Goal: Find specific page/section

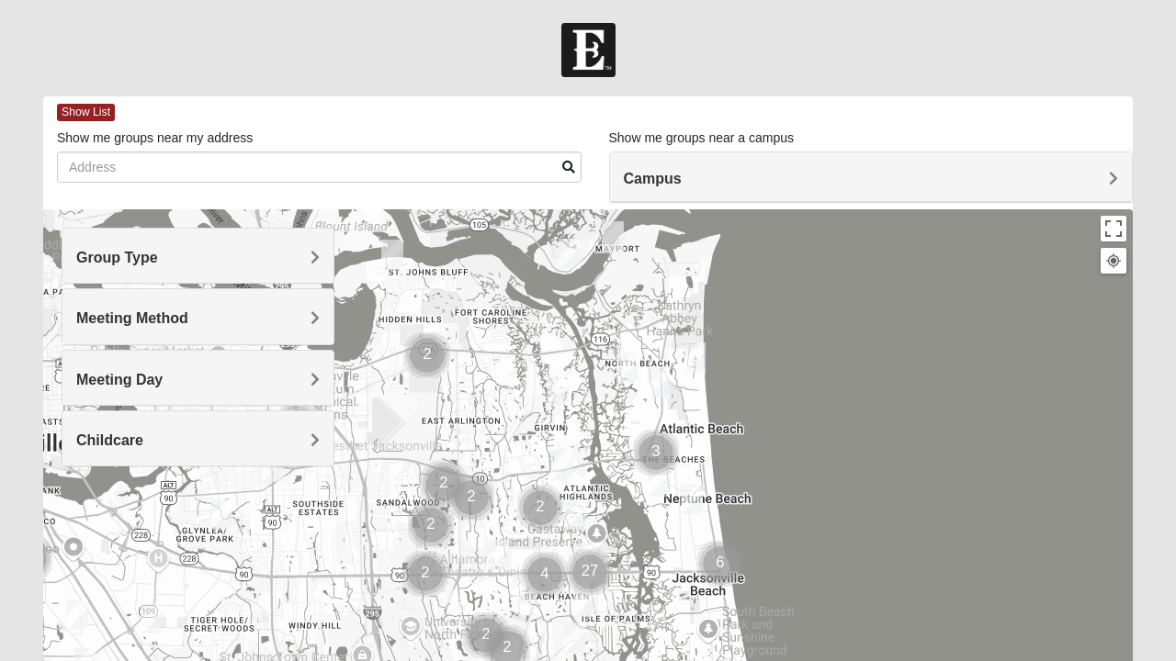
click at [308, 261] on h4 "Group Type" at bounding box center [197, 257] width 243 height 17
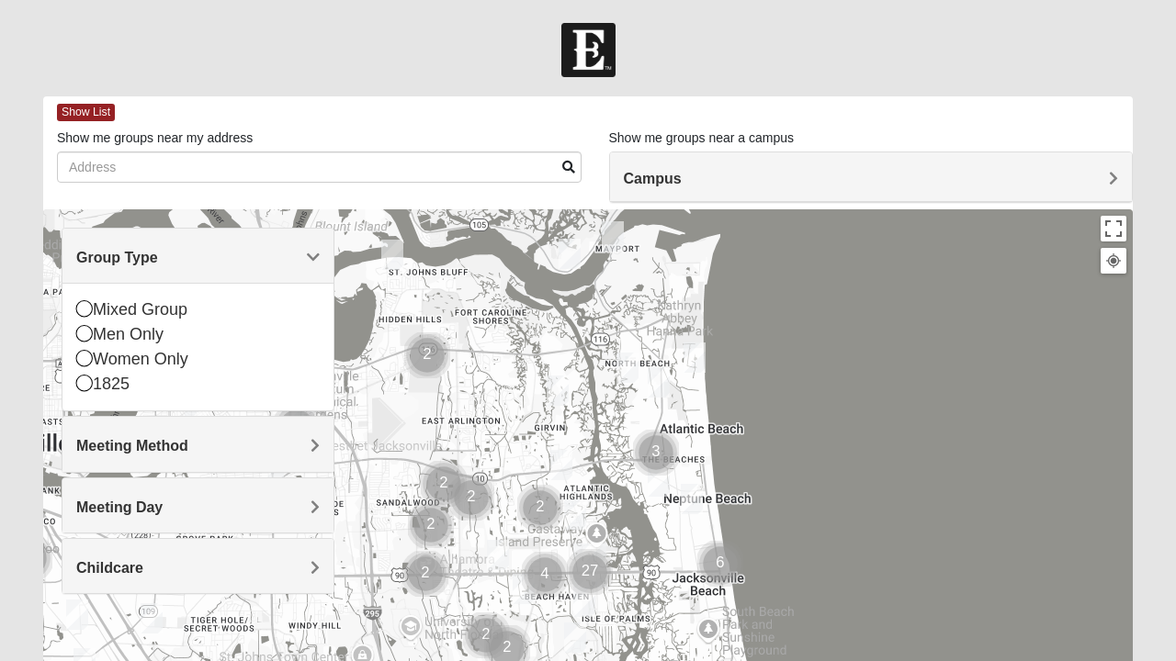
click at [190, 307] on div "Mixed Group" at bounding box center [197, 310] width 243 height 25
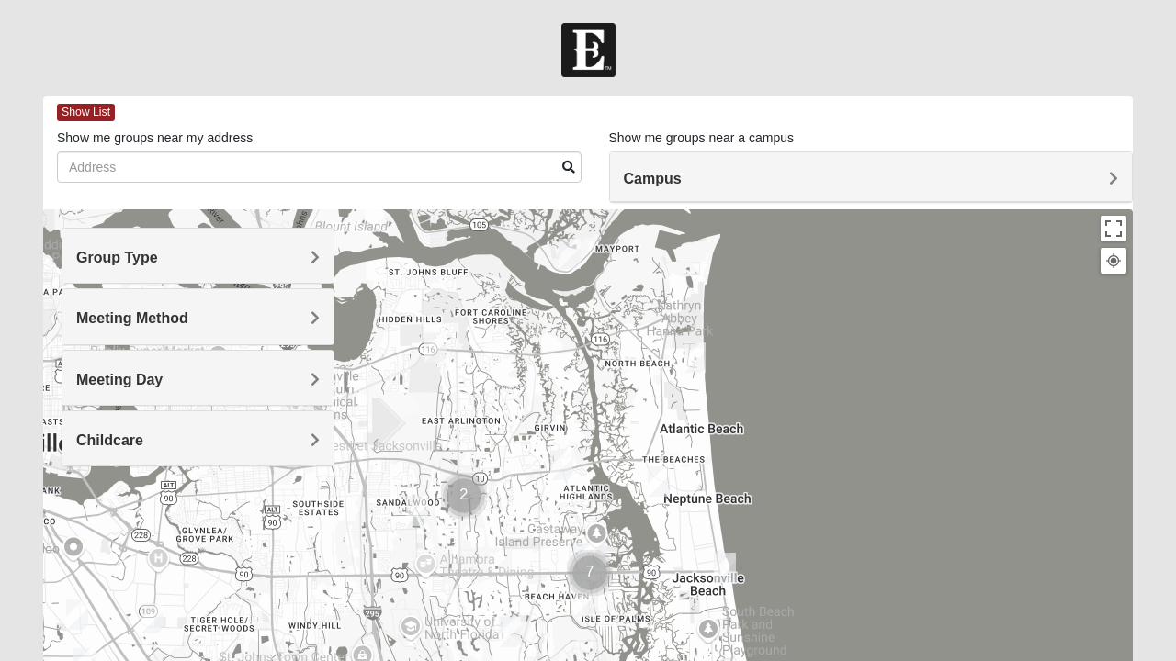
click at [188, 322] on span "Meeting Method" at bounding box center [132, 319] width 112 height 16
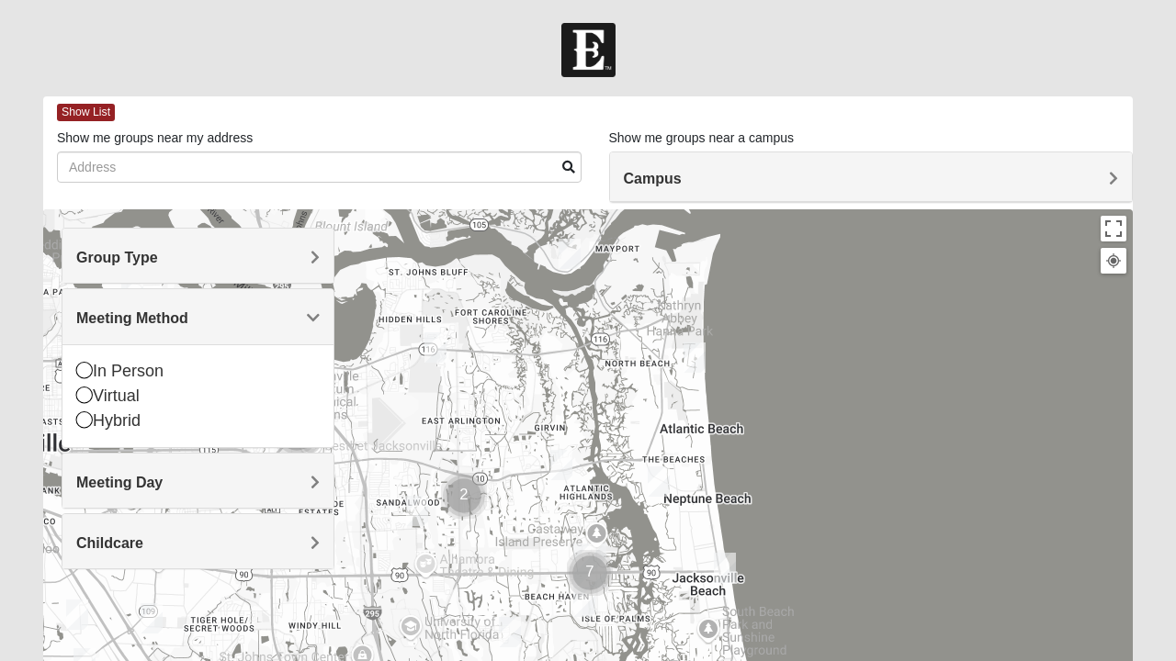
click at [103, 400] on div "Virtual" at bounding box center [197, 396] width 243 height 25
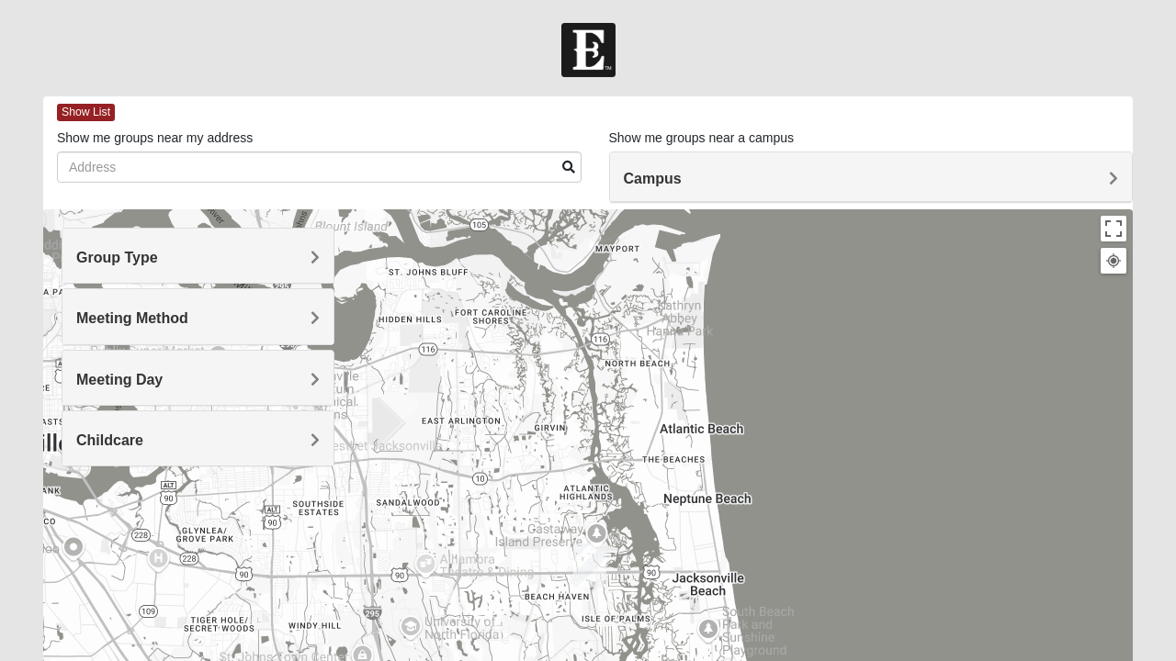
click at [312, 327] on div "Meeting Method" at bounding box center [197, 316] width 271 height 54
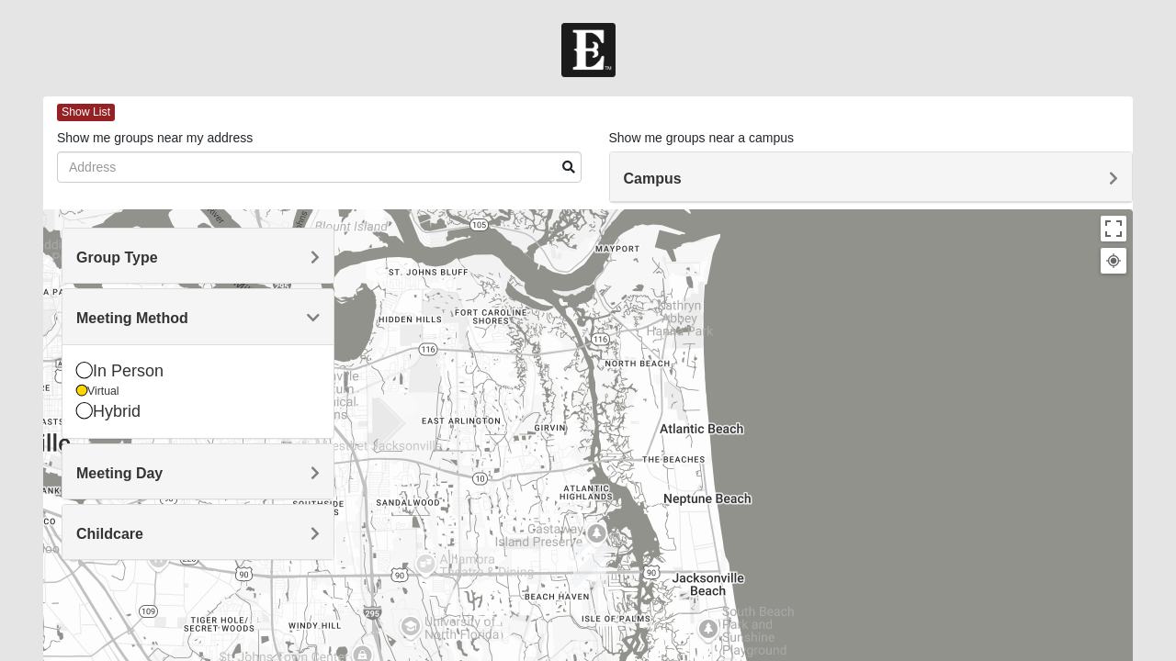
click at [189, 480] on h4 "Meeting Day" at bounding box center [197, 473] width 243 height 17
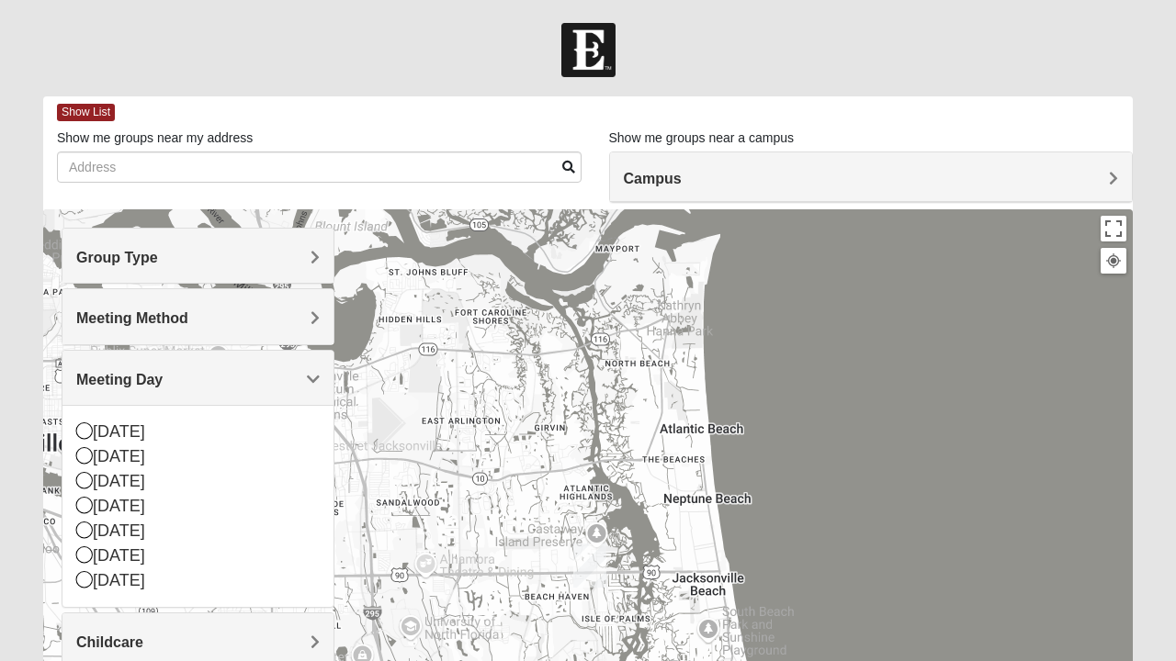
click at [83, 469] on div "[DATE]" at bounding box center [197, 481] width 243 height 25
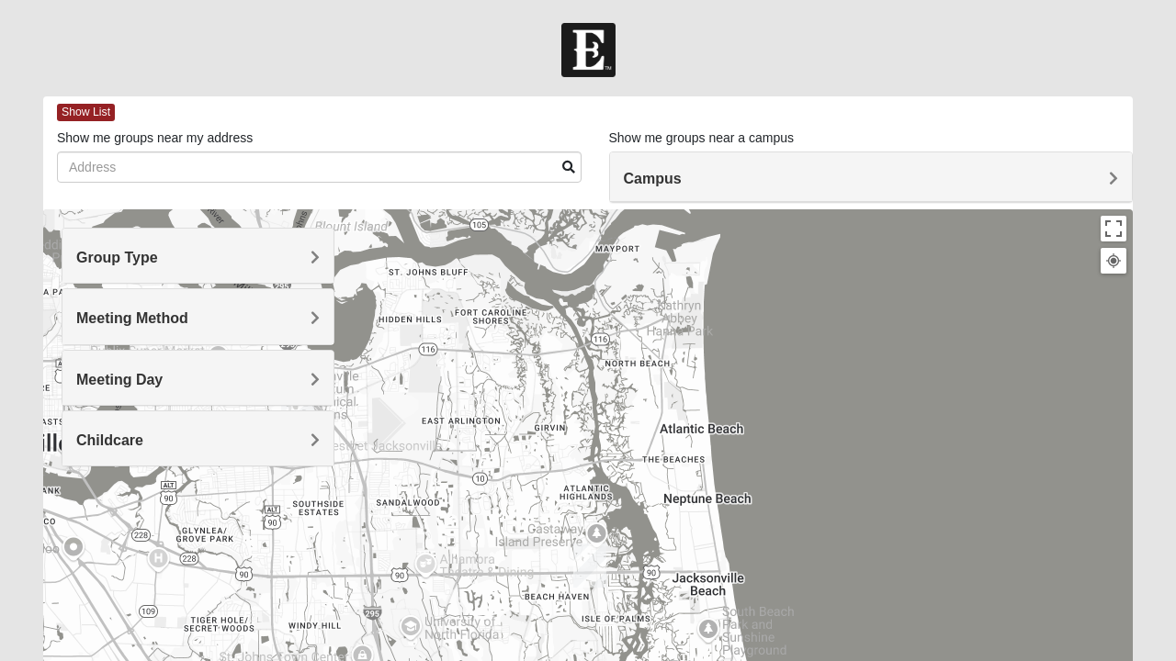
click at [305, 380] on h4 "Meeting Day" at bounding box center [197, 379] width 243 height 17
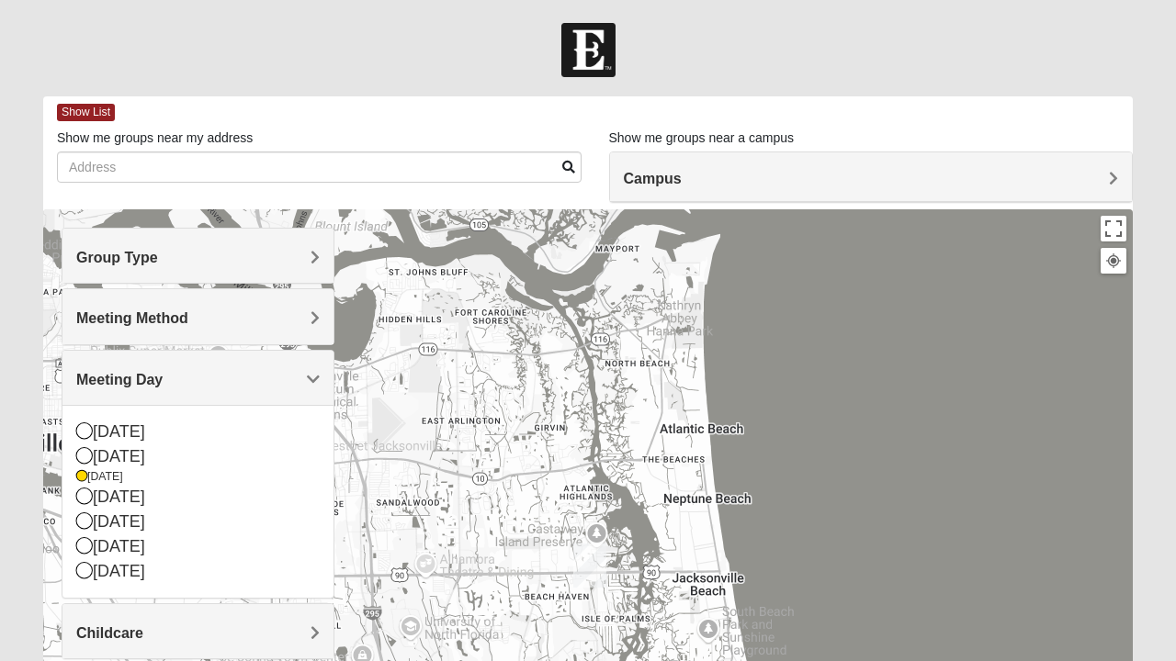
click at [83, 449] on icon at bounding box center [84, 455] width 17 height 17
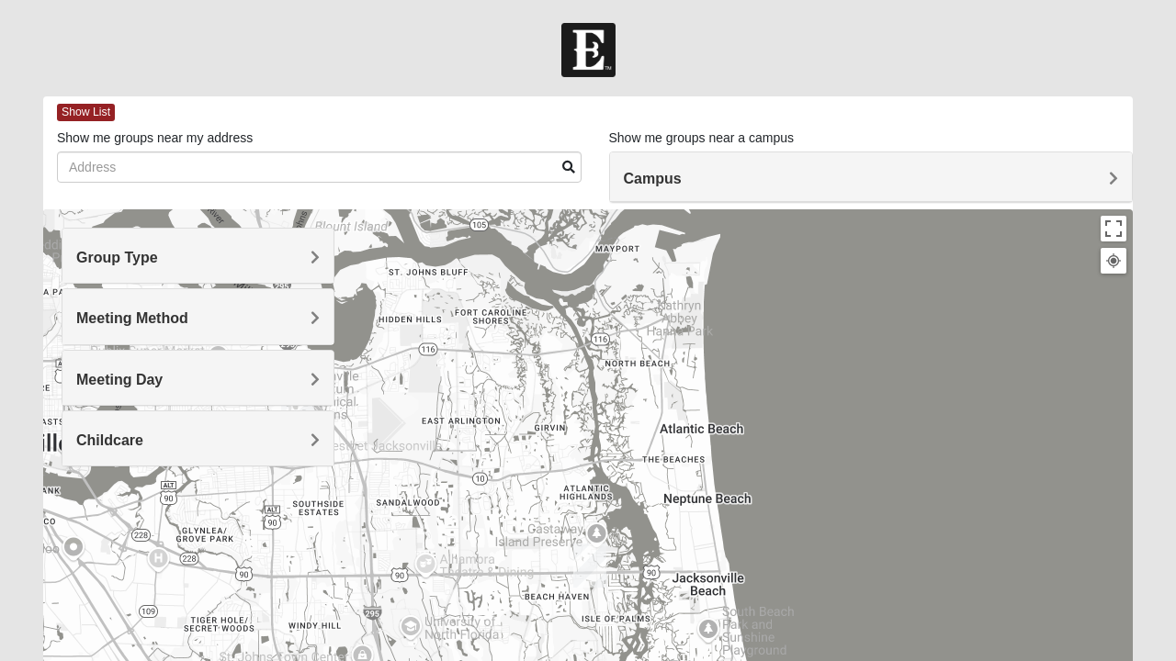
click at [768, 182] on h4 "Campus" at bounding box center [871, 178] width 495 height 17
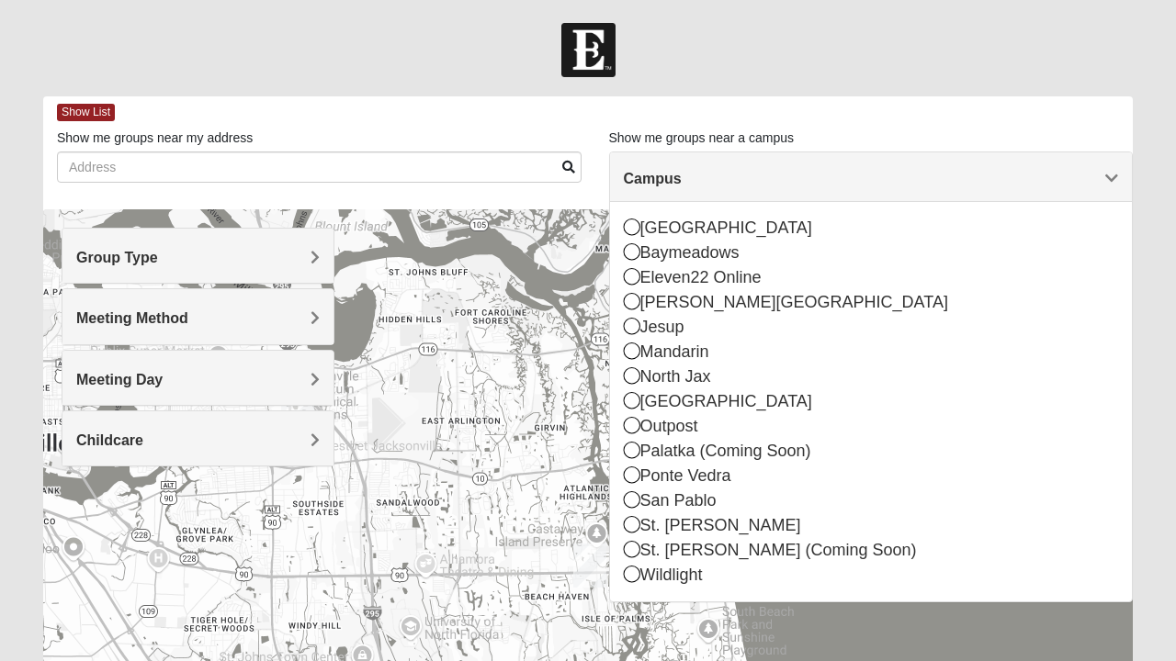
click at [641, 501] on div "San Pablo" at bounding box center [871, 501] width 495 height 25
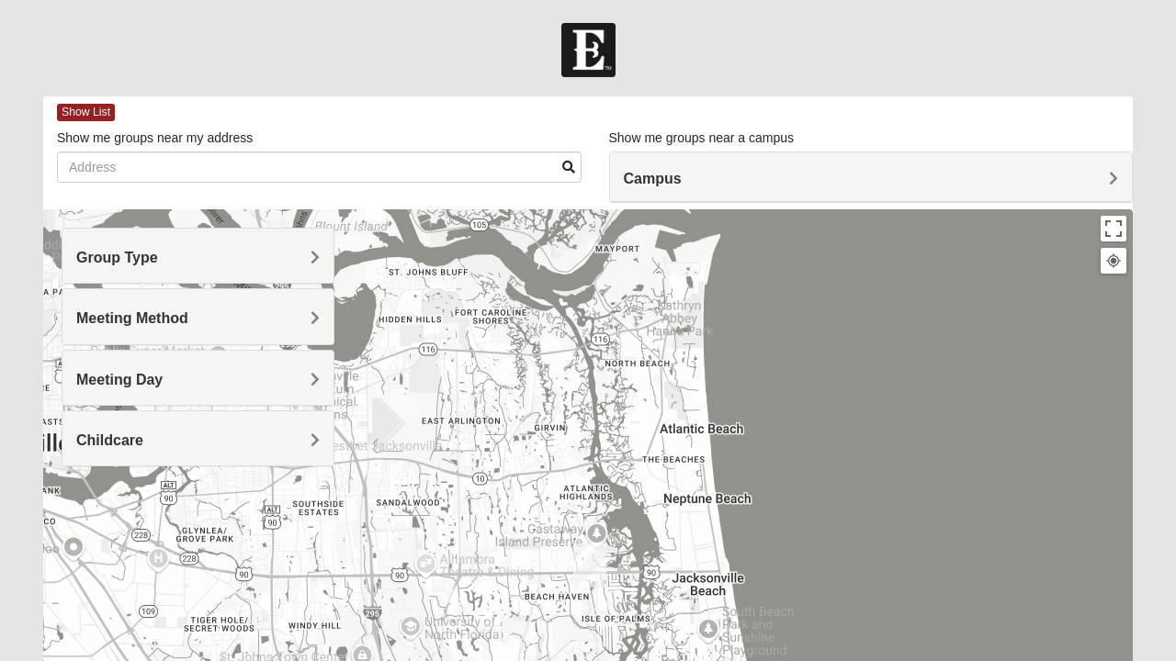
click at [1106, 193] on div "Campus" at bounding box center [871, 177] width 523 height 50
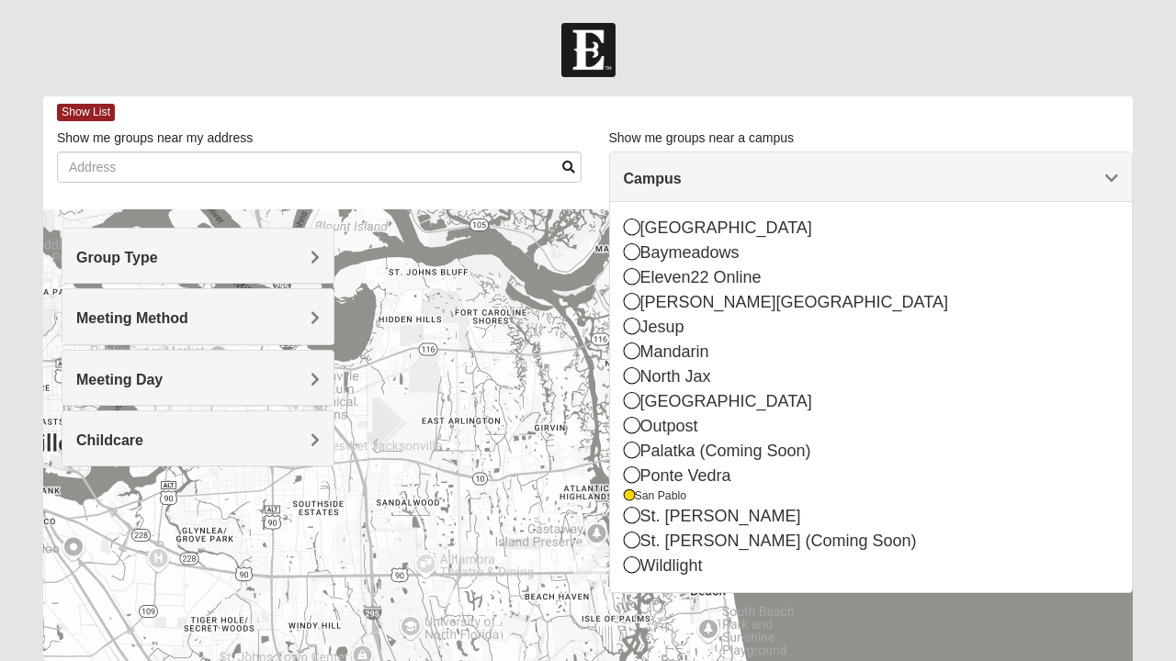
click at [641, 281] on div "Eleven22 Online" at bounding box center [871, 277] width 495 height 25
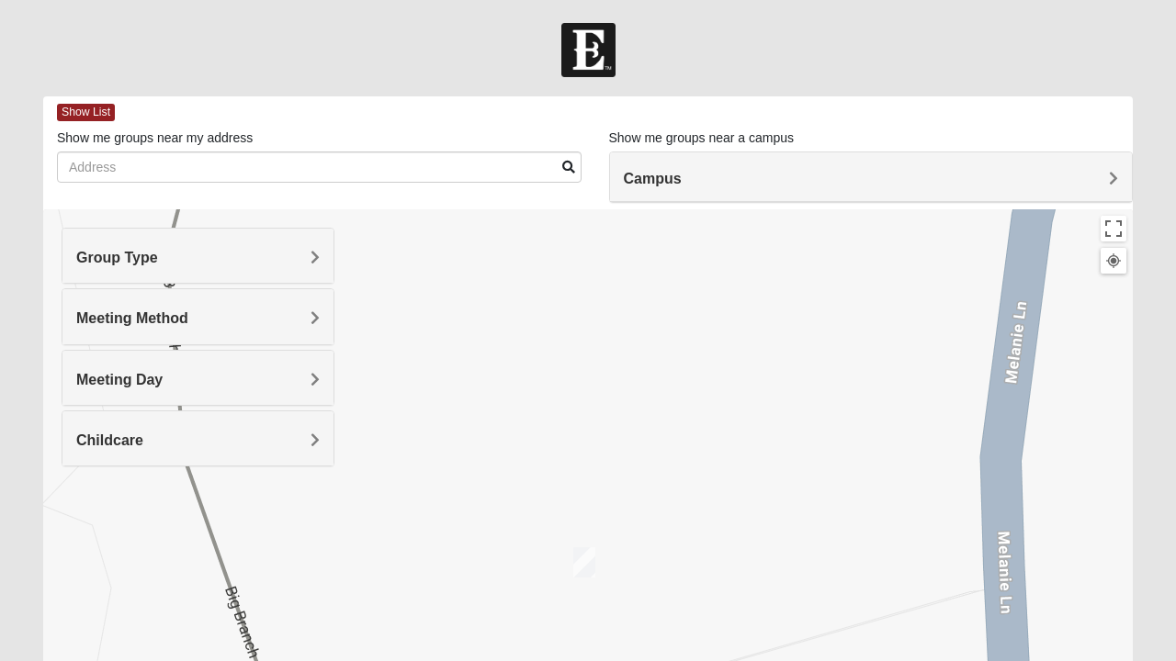
click at [599, 562] on img "Online Mixed Hodges 32068" at bounding box center [584, 562] width 37 height 45
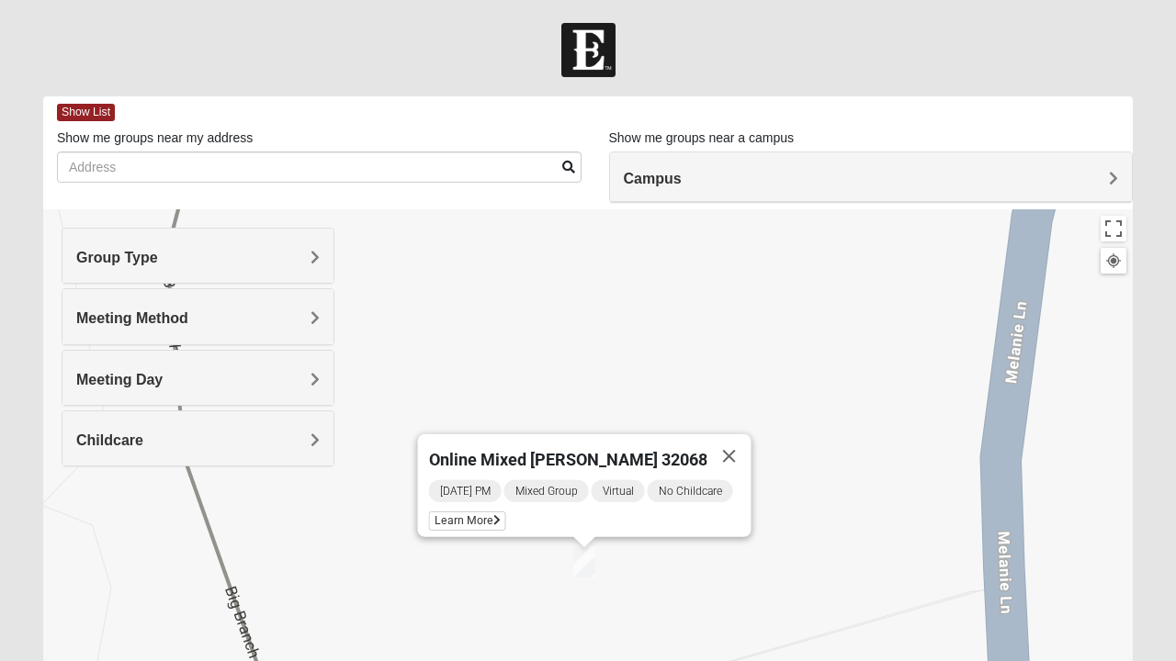
click at [435, 512] on span "Learn More" at bounding box center [467, 521] width 77 height 19
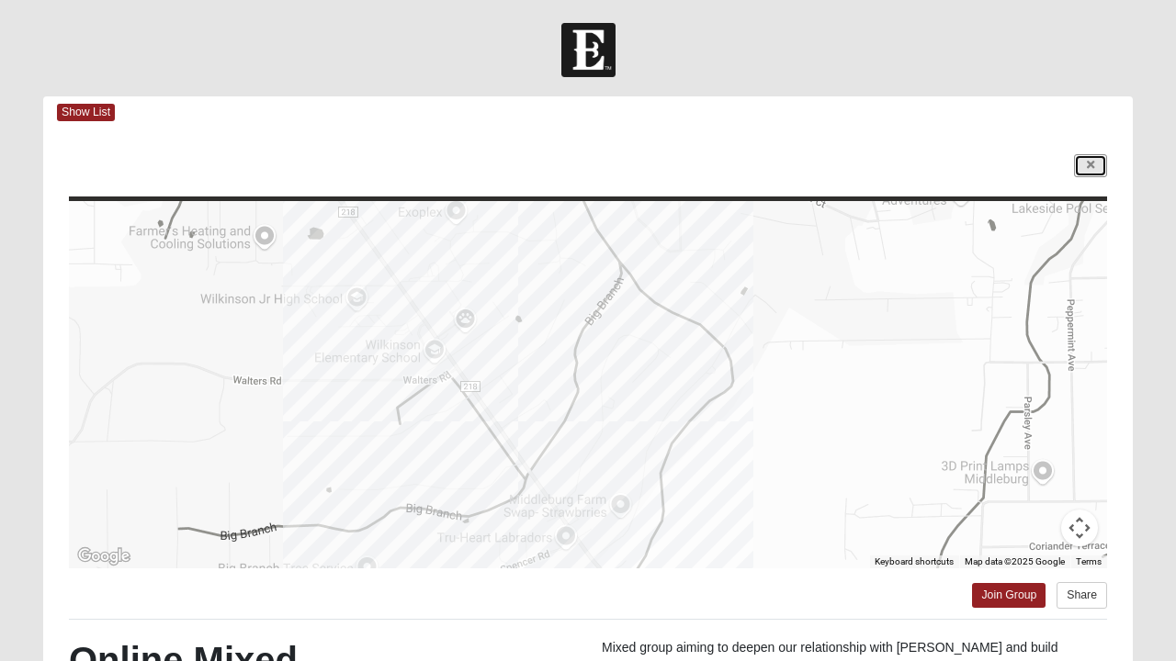
click at [1090, 162] on icon at bounding box center [1090, 165] width 7 height 11
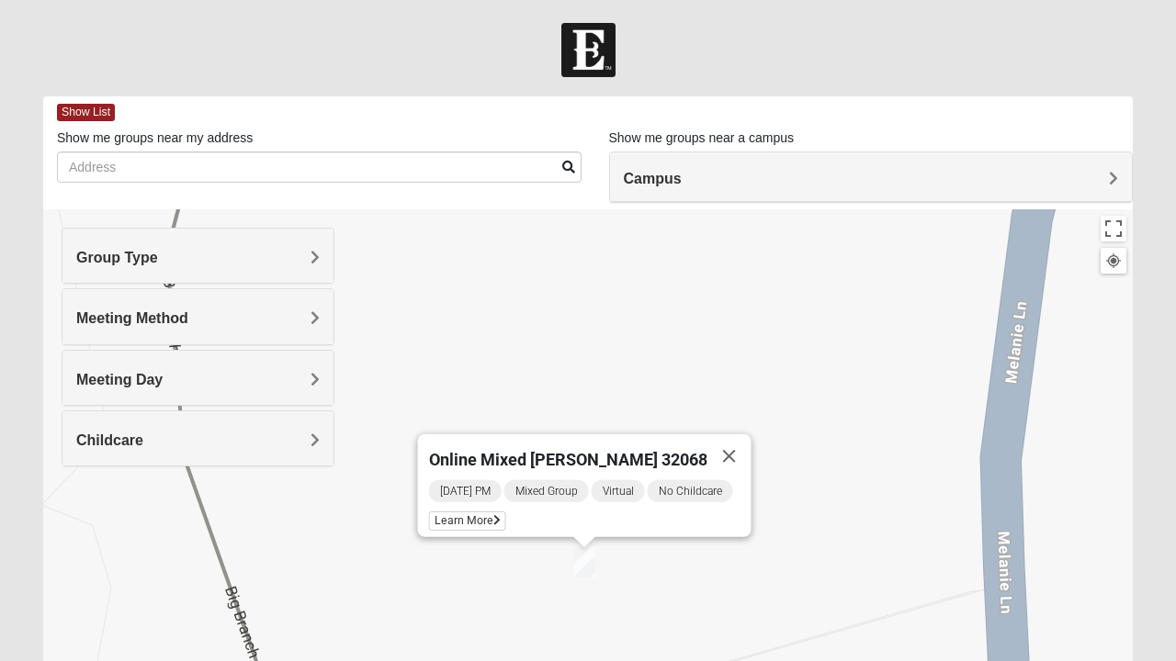
click at [481, 513] on span "Learn More" at bounding box center [467, 521] width 77 height 19
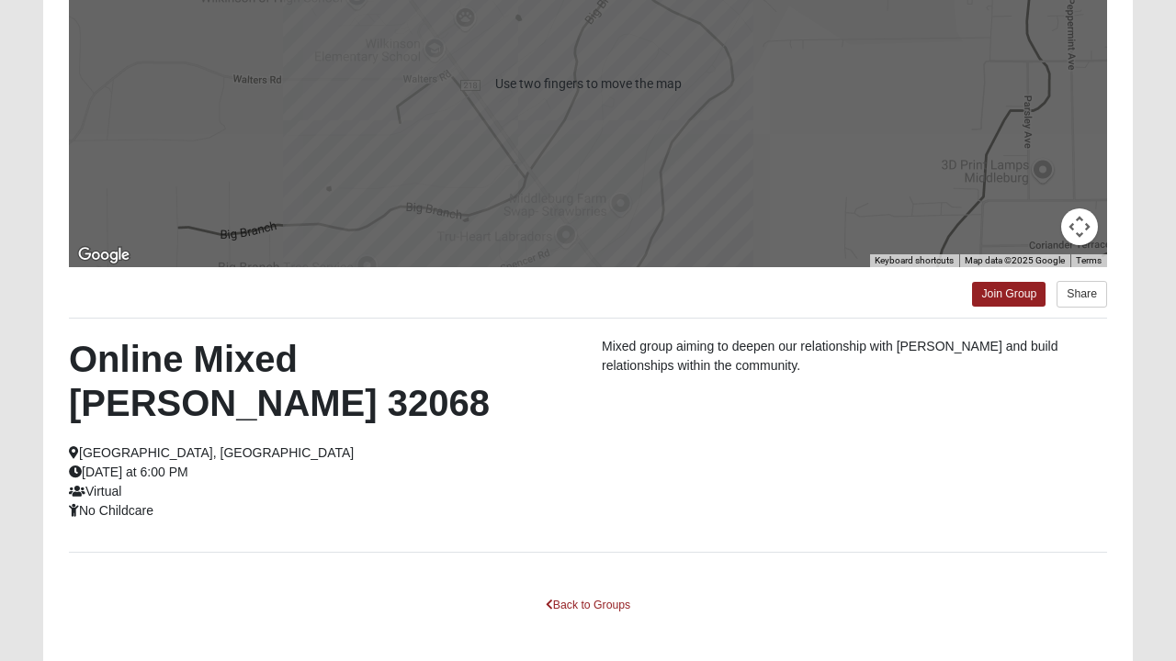
scroll to position [327, 0]
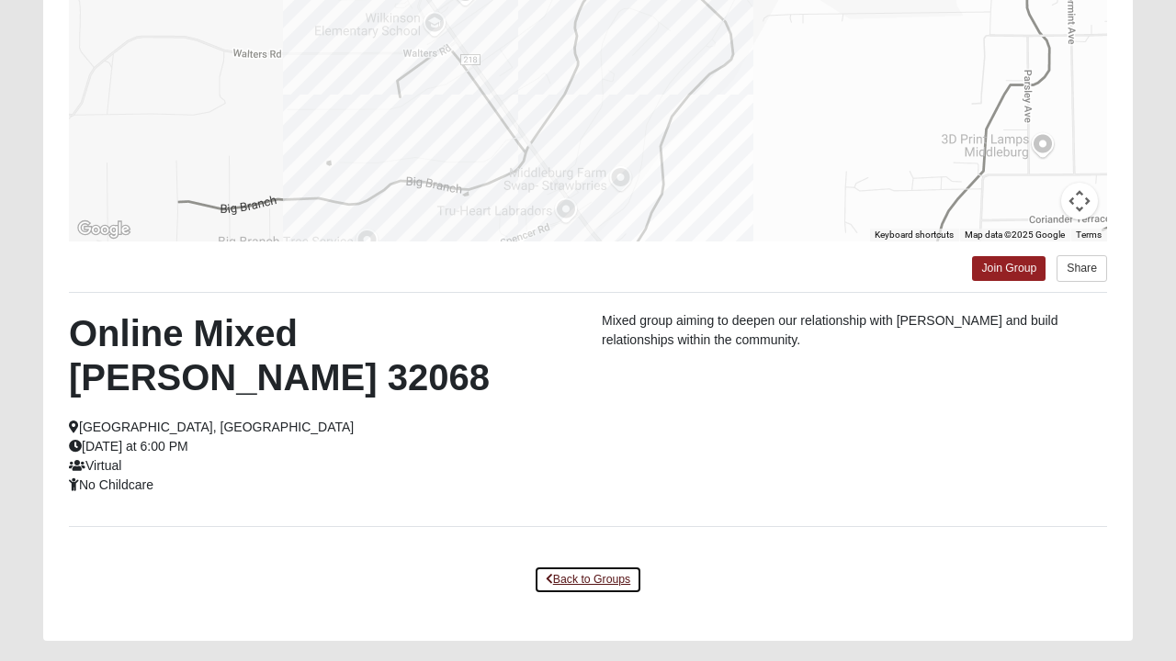
click at [586, 566] on link "Back to Groups" at bounding box center [588, 580] width 108 height 28
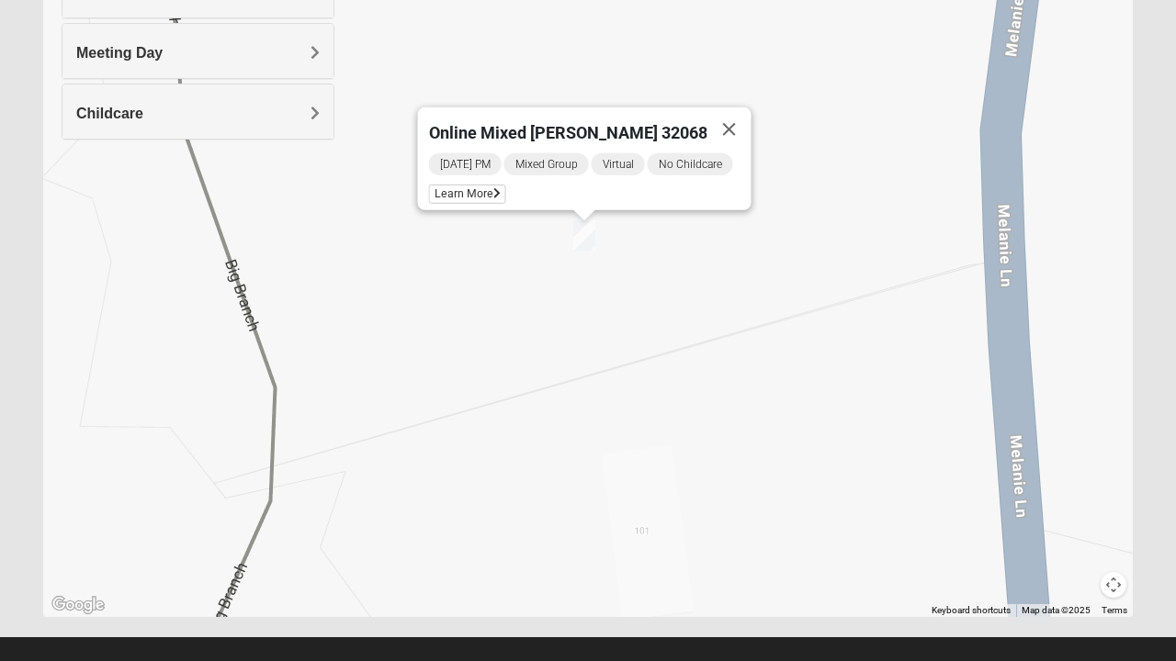
click at [744, 124] on button "Close" at bounding box center [729, 129] width 44 height 44
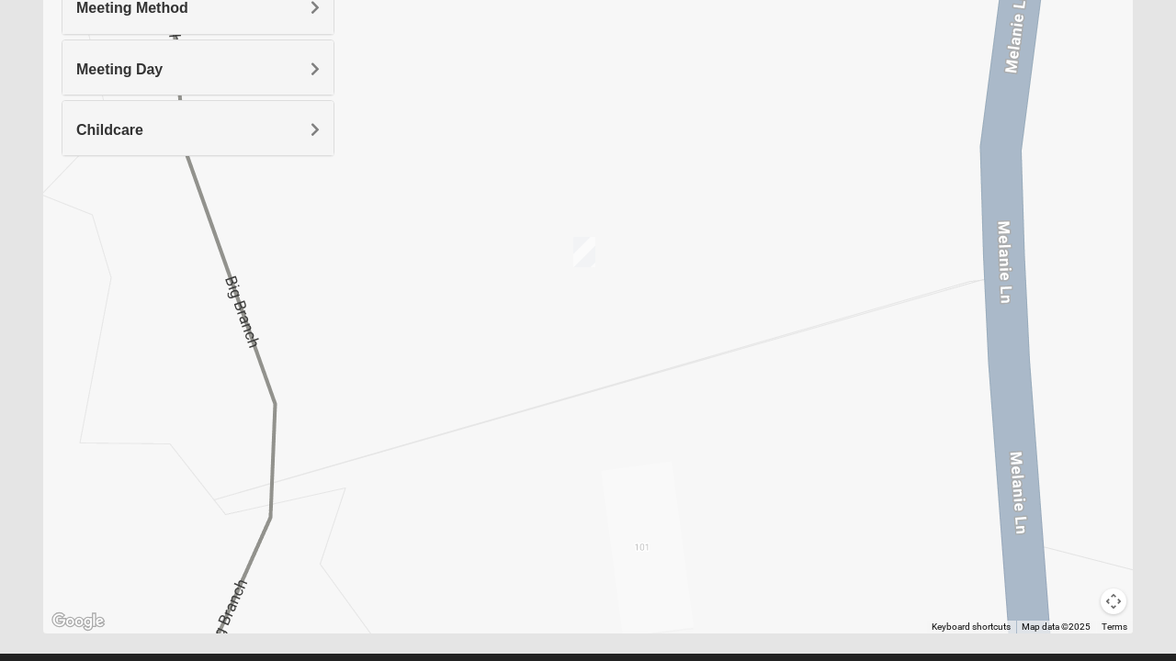
scroll to position [0, 0]
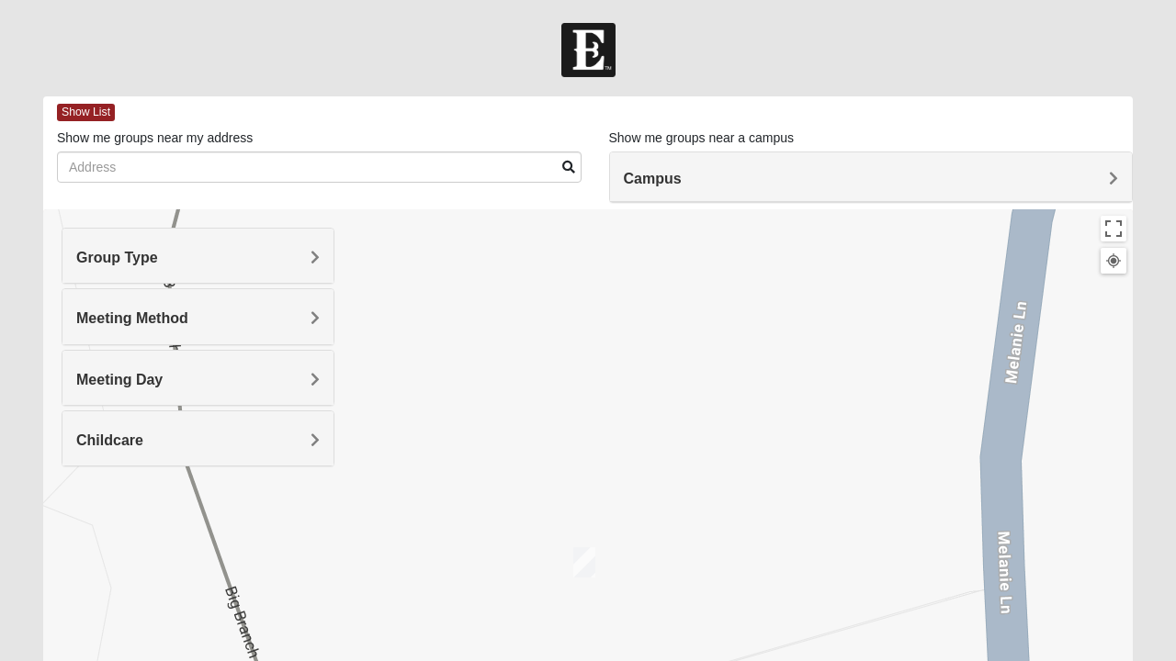
click at [307, 264] on h4 "Group Type" at bounding box center [197, 257] width 243 height 17
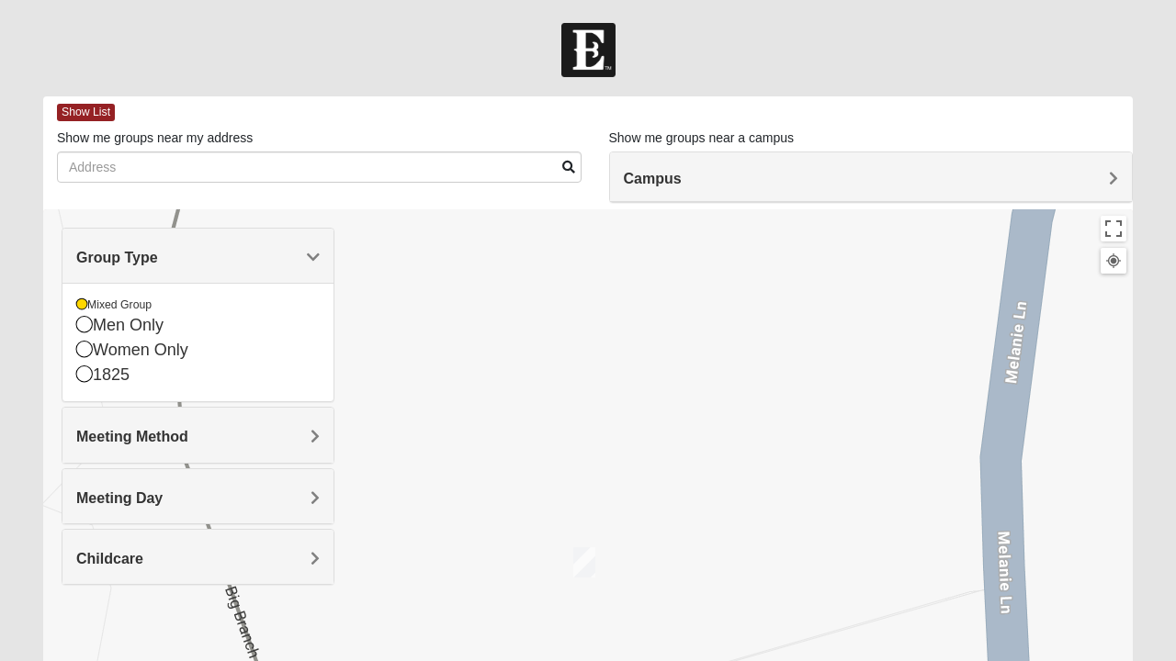
click at [320, 250] on div "Group Type" at bounding box center [197, 256] width 271 height 54
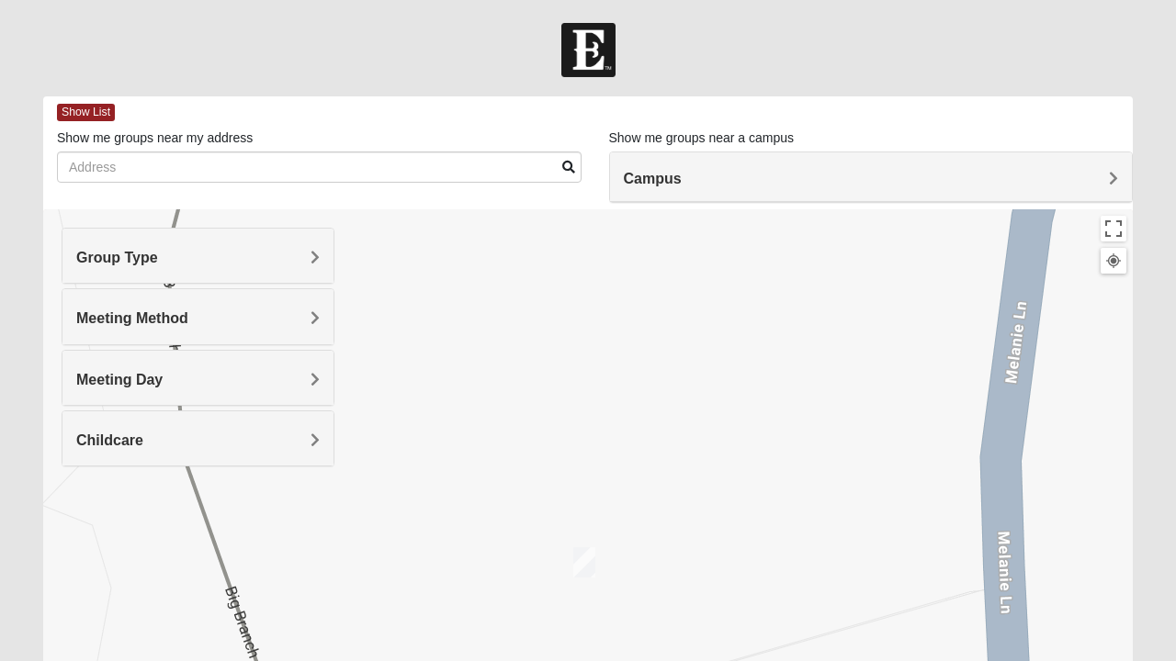
click at [303, 325] on h4 "Meeting Method" at bounding box center [197, 318] width 243 height 17
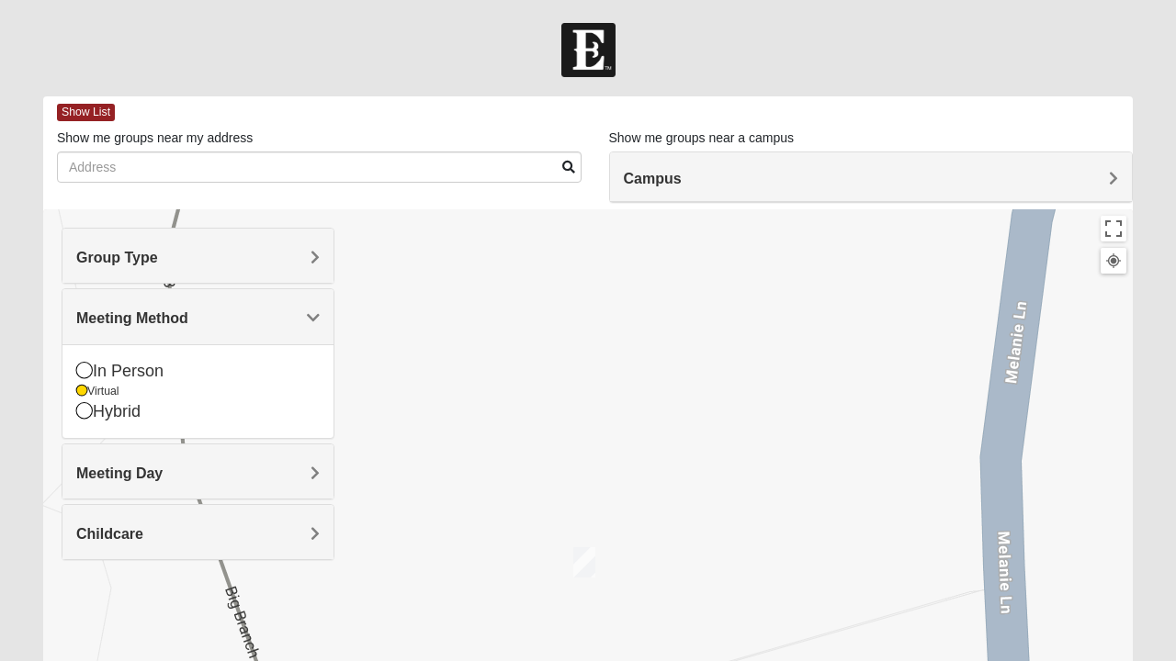
click at [85, 371] on icon at bounding box center [84, 370] width 17 height 17
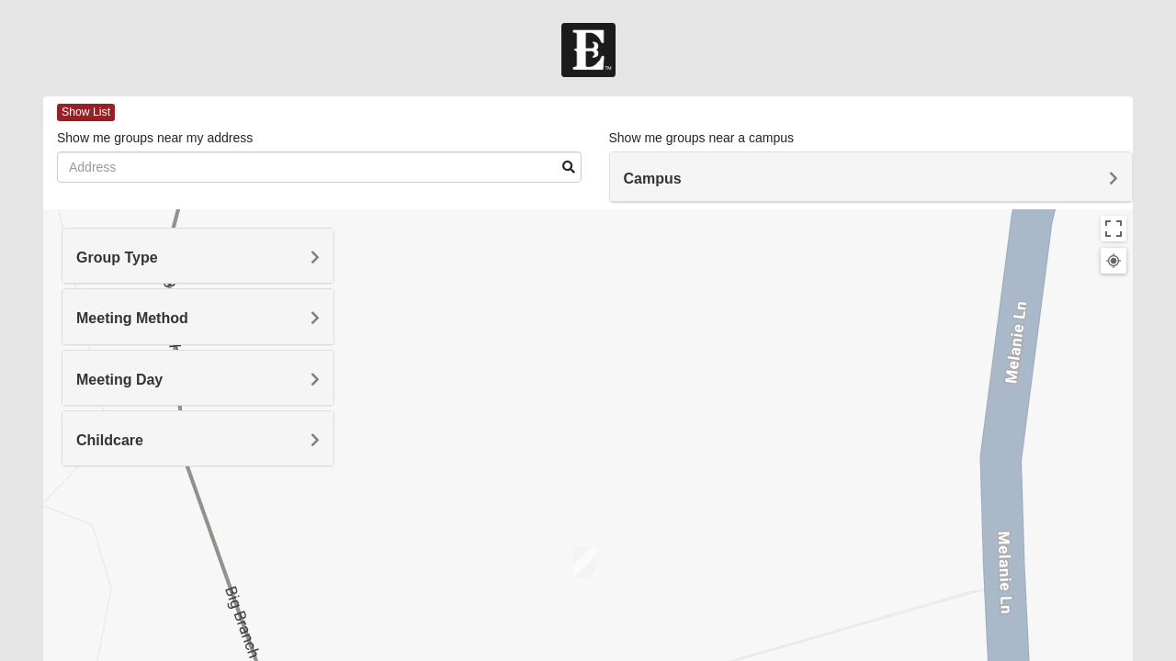
click at [309, 384] on h4 "Meeting Day" at bounding box center [197, 379] width 243 height 17
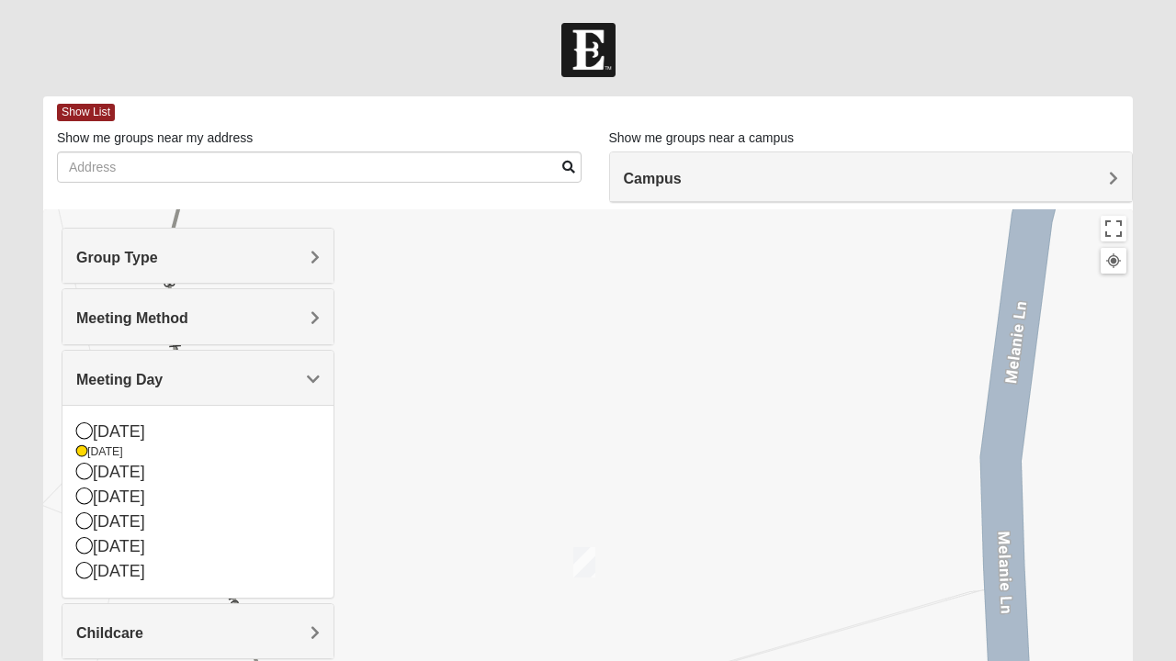
click at [82, 447] on icon at bounding box center [81, 451] width 11 height 11
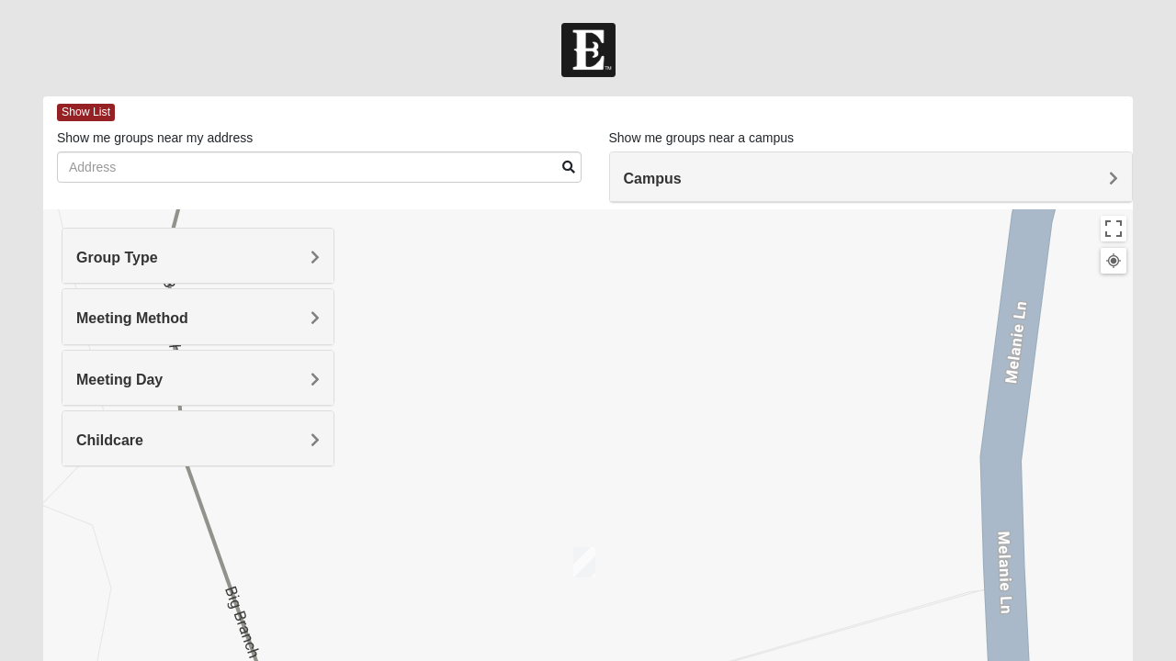
click at [307, 379] on h4 "Meeting Day" at bounding box center [197, 379] width 243 height 17
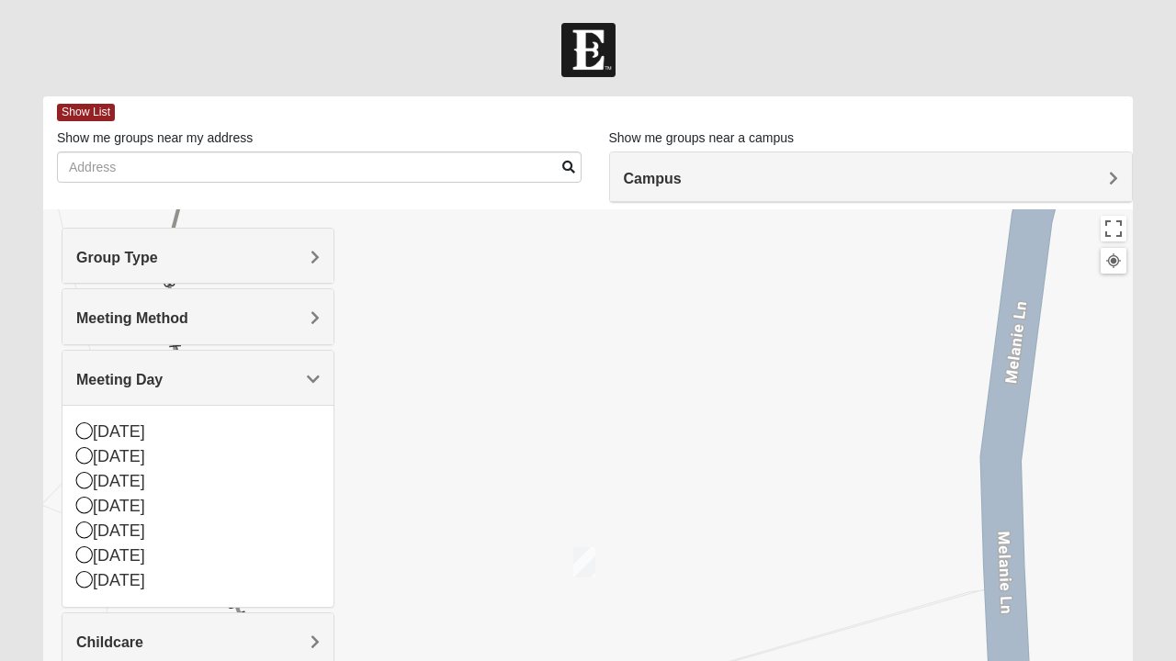
click at [85, 580] on icon at bounding box center [84, 579] width 17 height 17
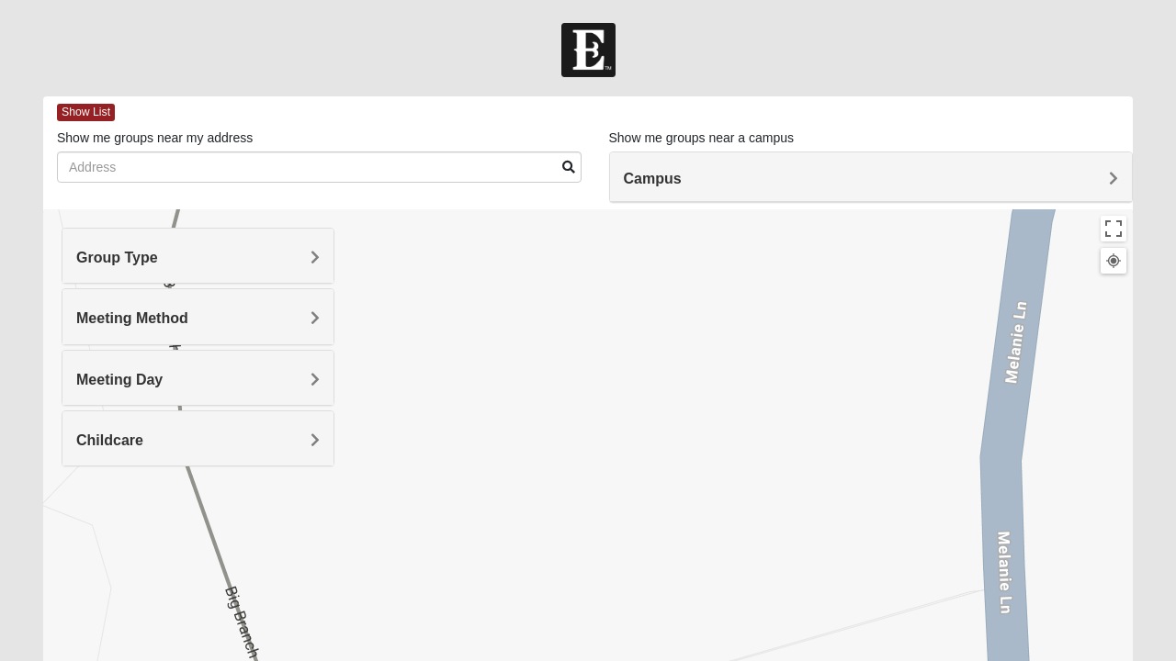
click at [854, 170] on h4 "Campus" at bounding box center [871, 178] width 495 height 17
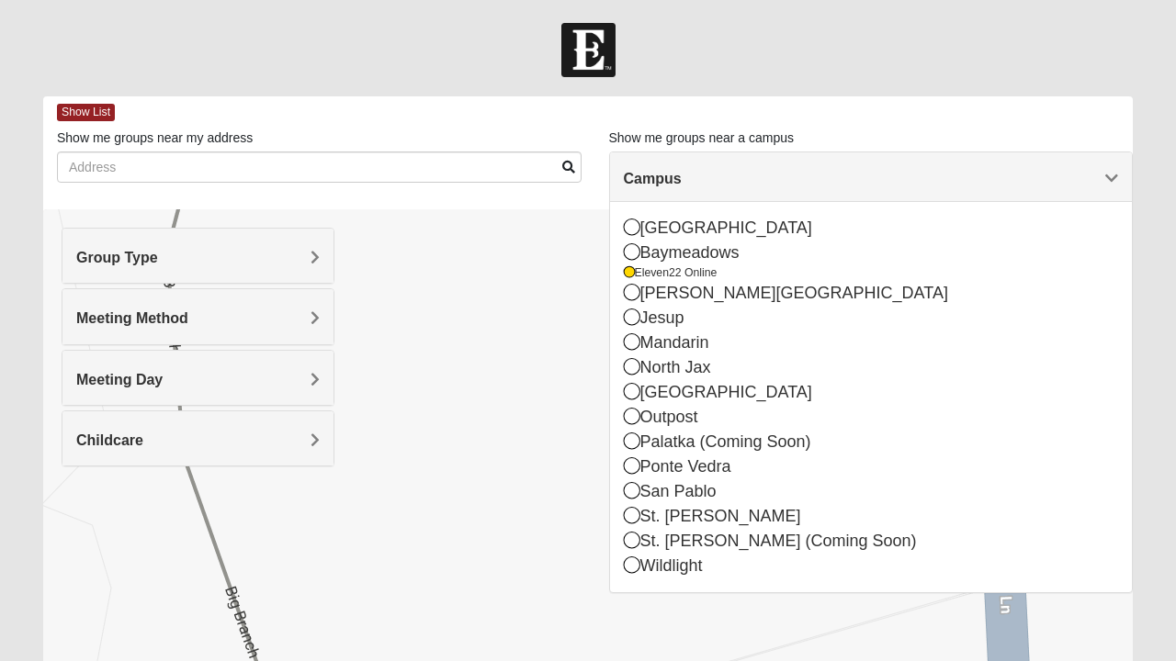
click at [628, 275] on icon at bounding box center [629, 272] width 11 height 11
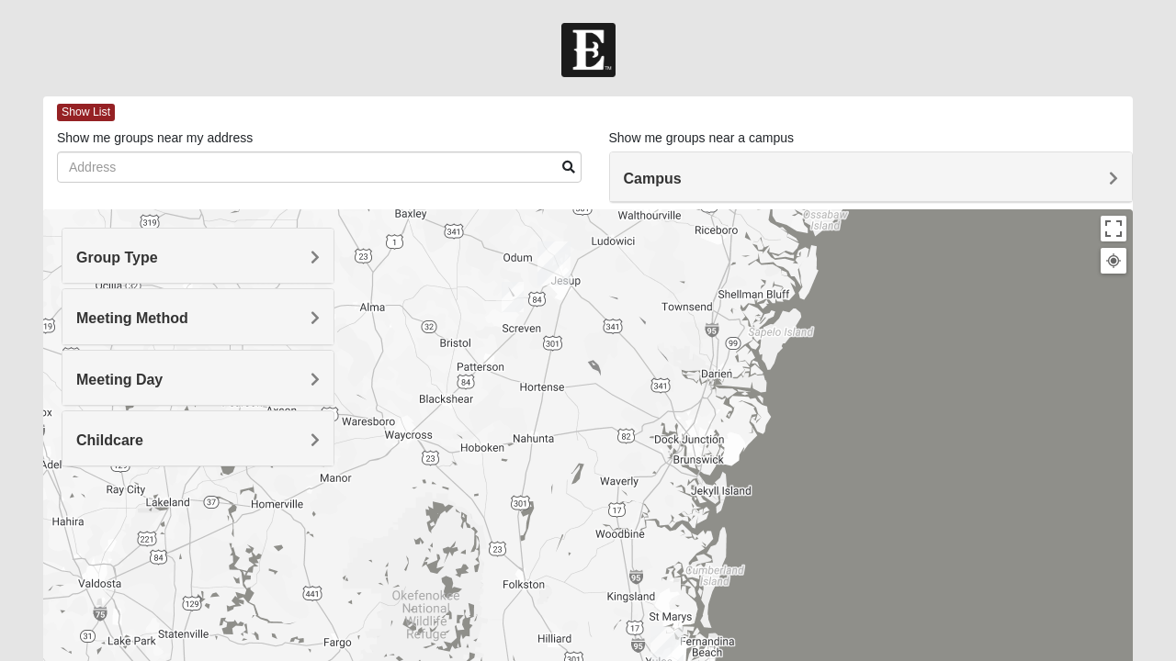
click at [720, 171] on h4 "Campus" at bounding box center [871, 178] width 495 height 17
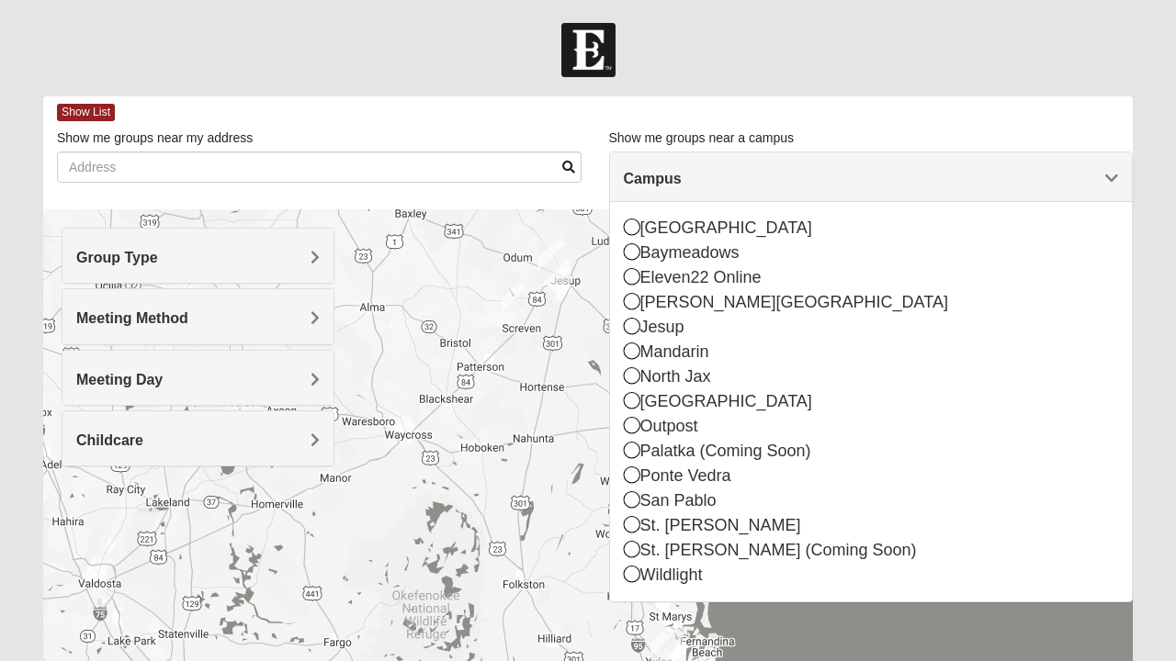
click at [632, 495] on icon at bounding box center [632, 499] width 17 height 17
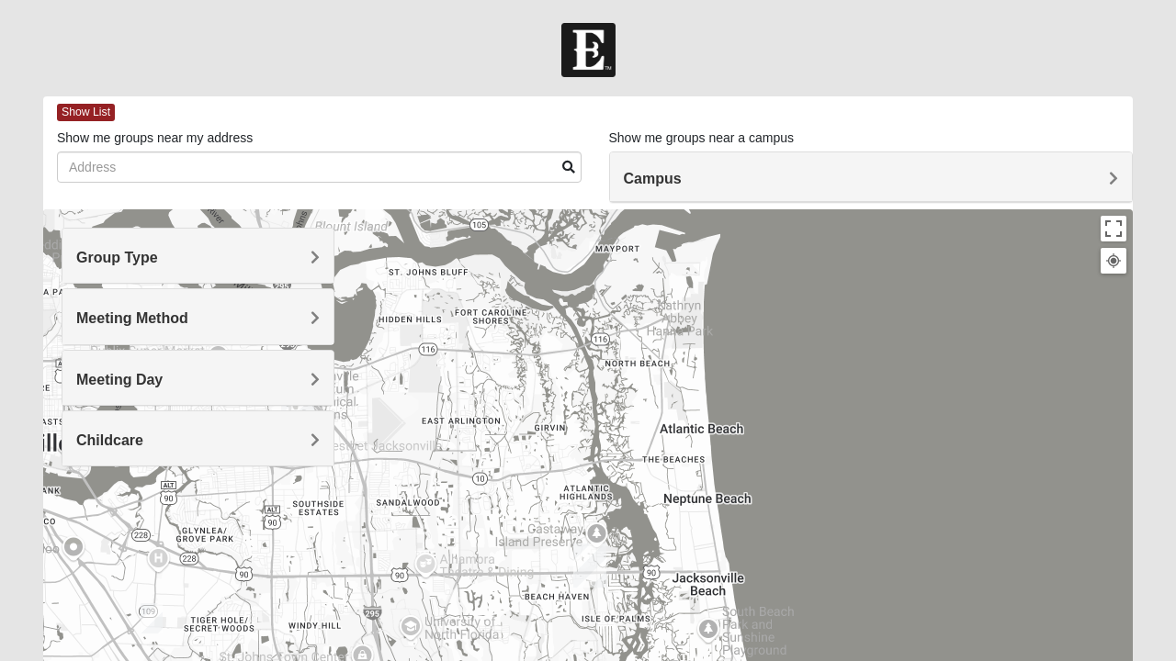
click at [584, 565] on img "San Pablo" at bounding box center [590, 565] width 48 height 59
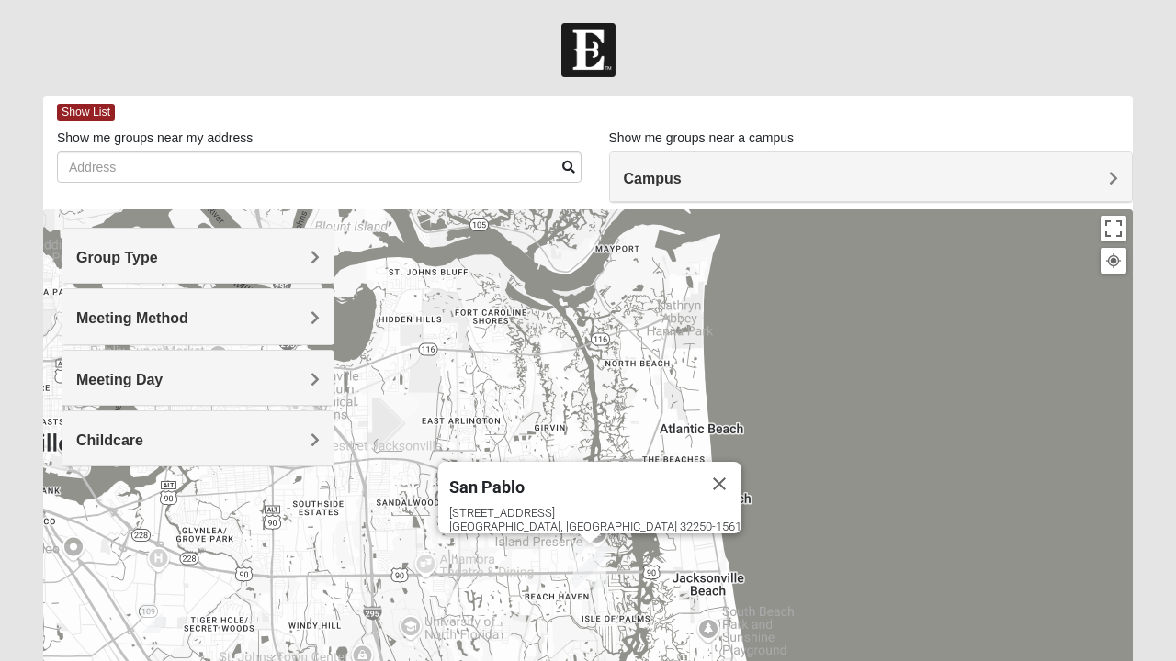
click at [697, 469] on button "Close" at bounding box center [719, 484] width 44 height 44
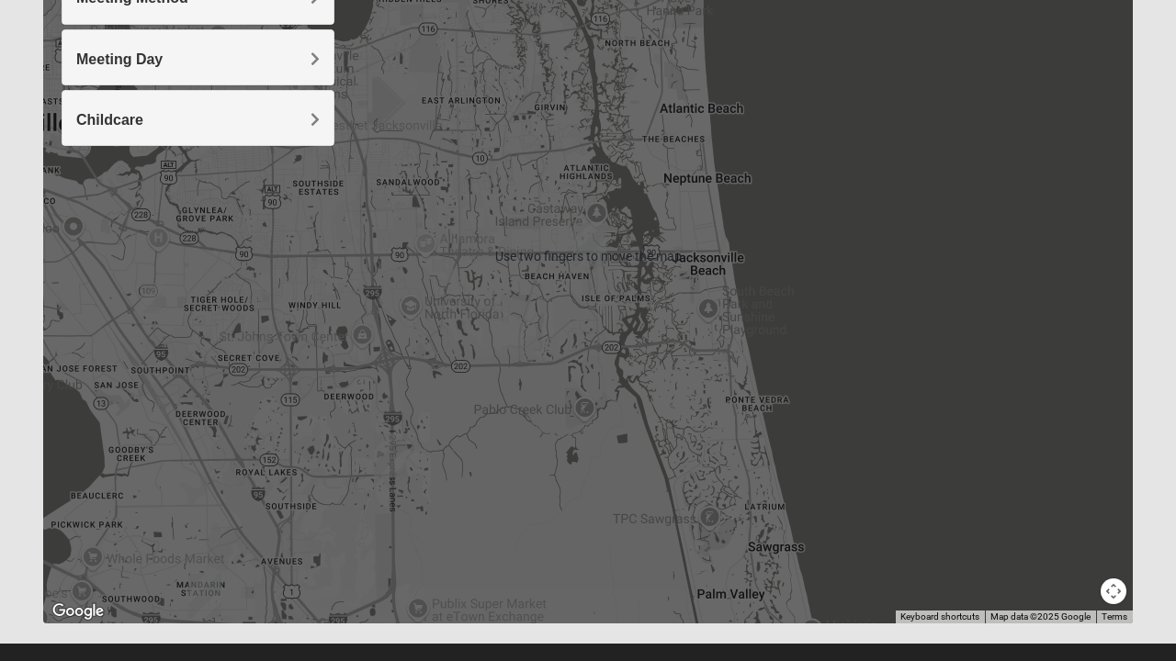
scroll to position [322, 0]
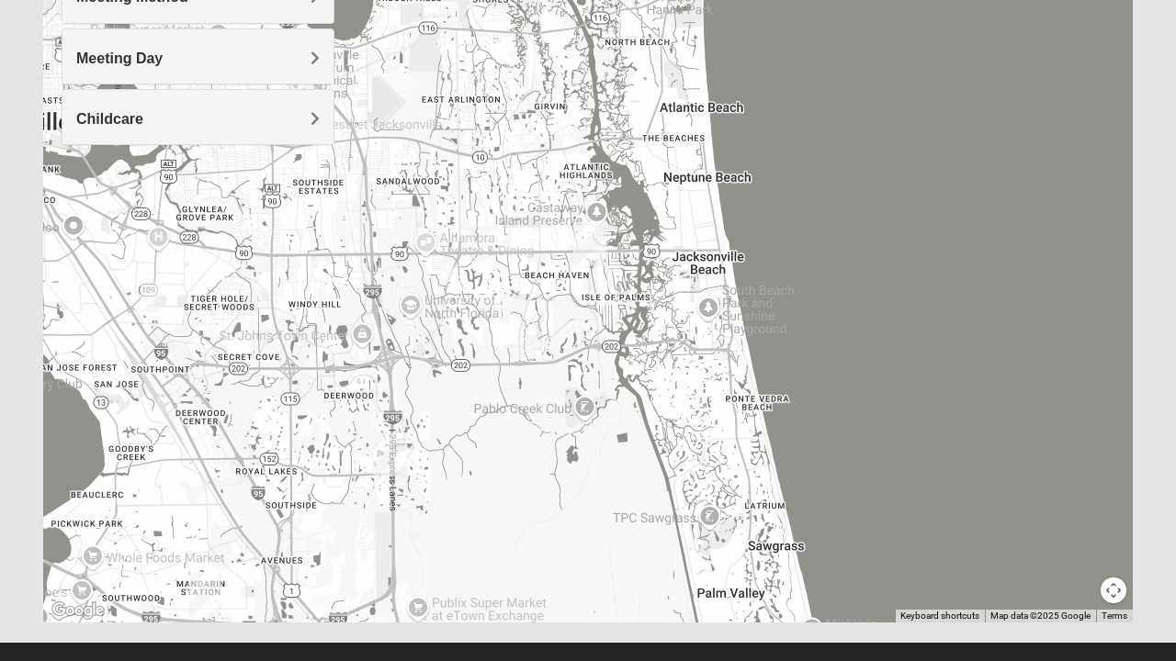
click at [401, 446] on img "Baymeadows" at bounding box center [391, 454] width 48 height 59
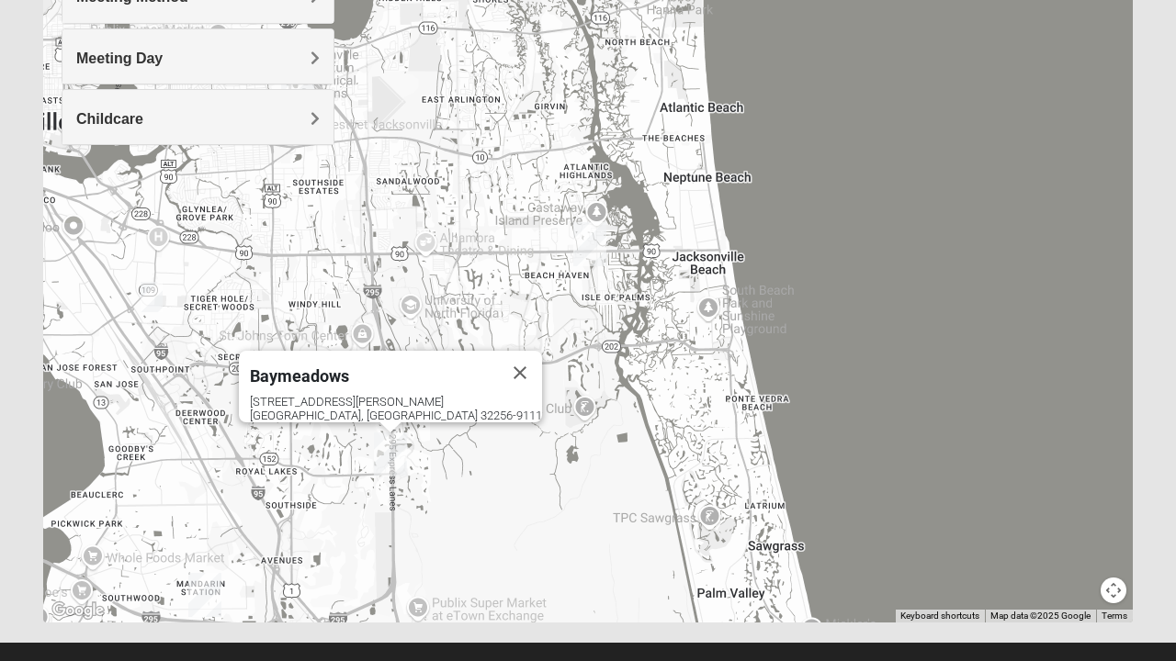
click at [158, 298] on img "Mixed Hunt 32216" at bounding box center [151, 297] width 37 height 45
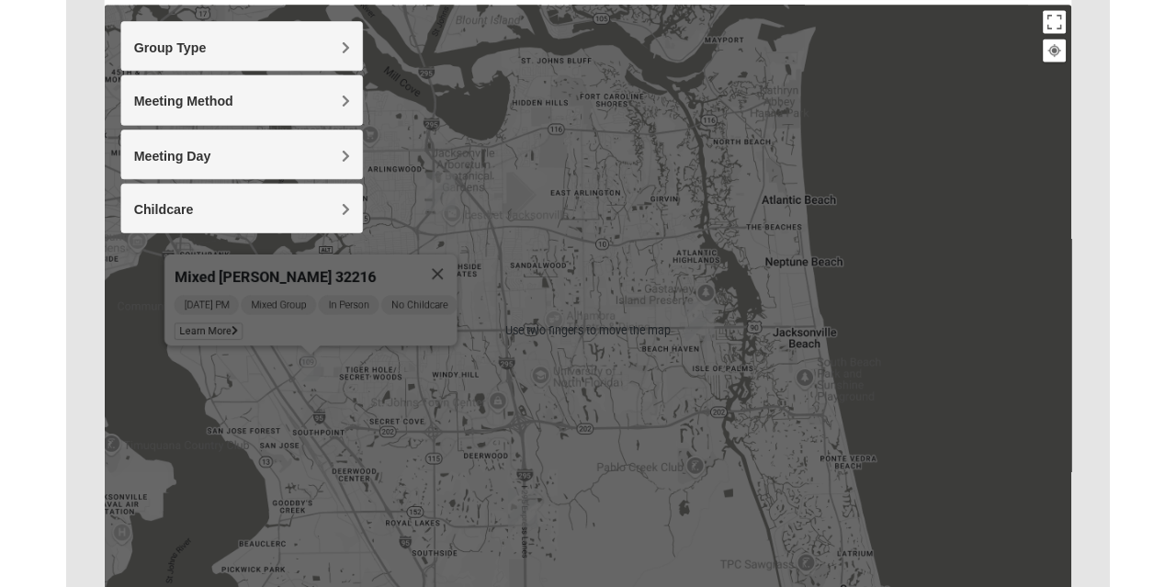
scroll to position [0, 0]
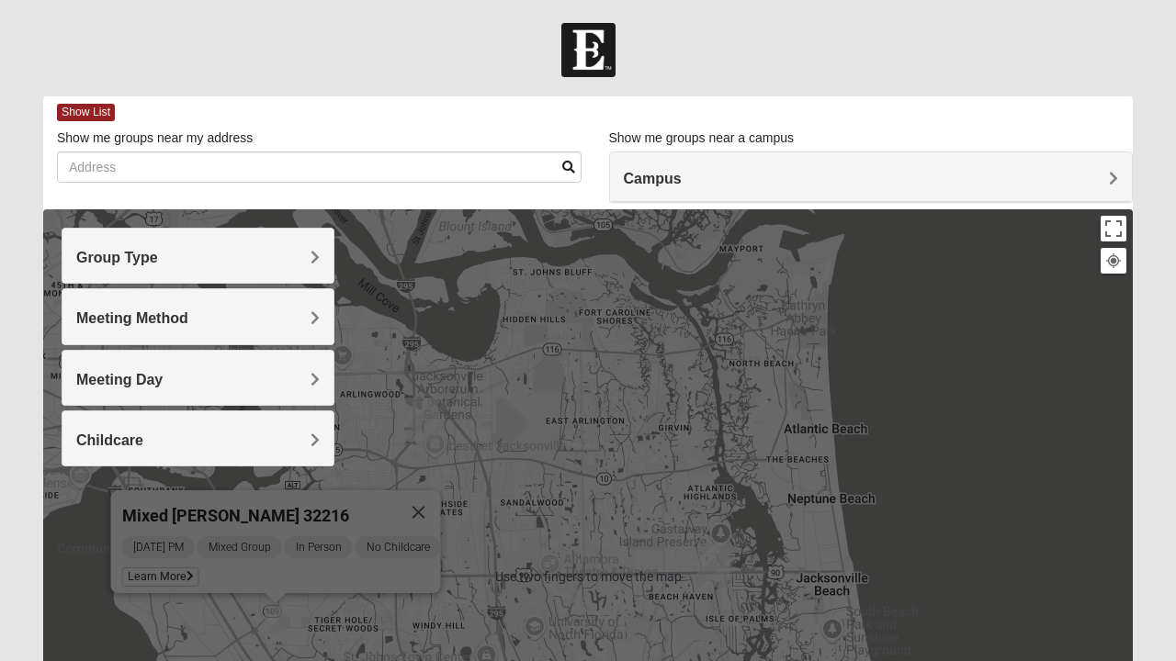
click at [96, 46] on div at bounding box center [588, 50] width 1176 height 54
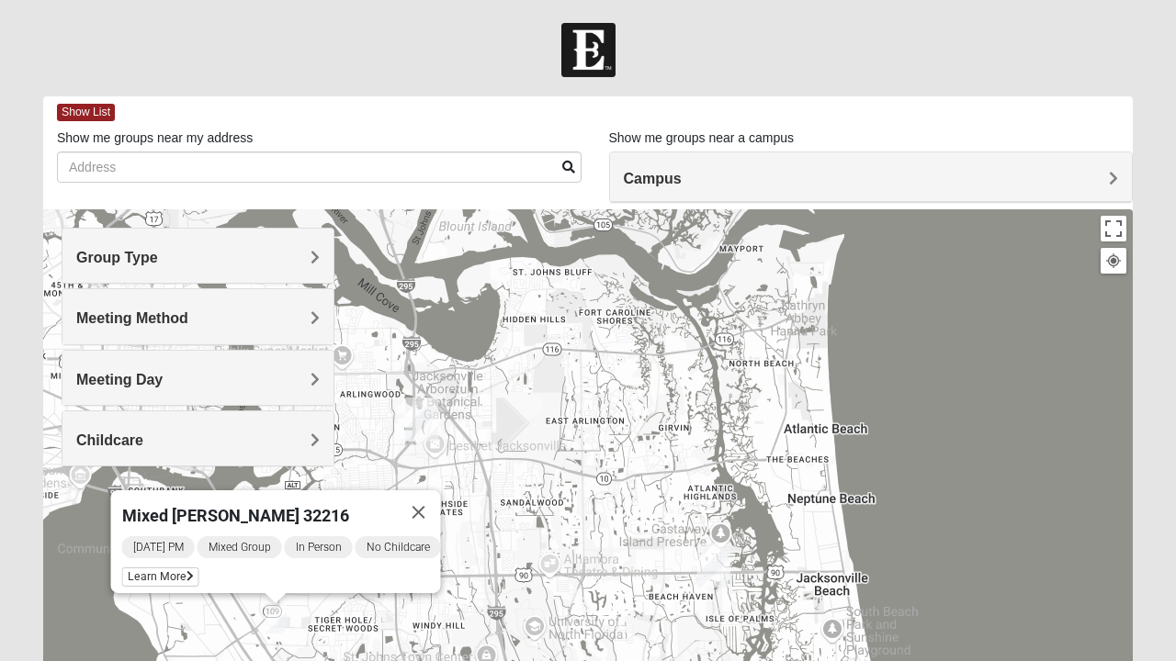
click at [1165, 84] on form "Log In Find A Group Error Show List Loading Groups" at bounding box center [588, 517] width 1176 height 988
click at [1142, 42] on div at bounding box center [588, 50] width 1176 height 54
click at [1131, 23] on div at bounding box center [588, 50] width 1176 height 54
click at [1109, 46] on div at bounding box center [588, 50] width 1176 height 54
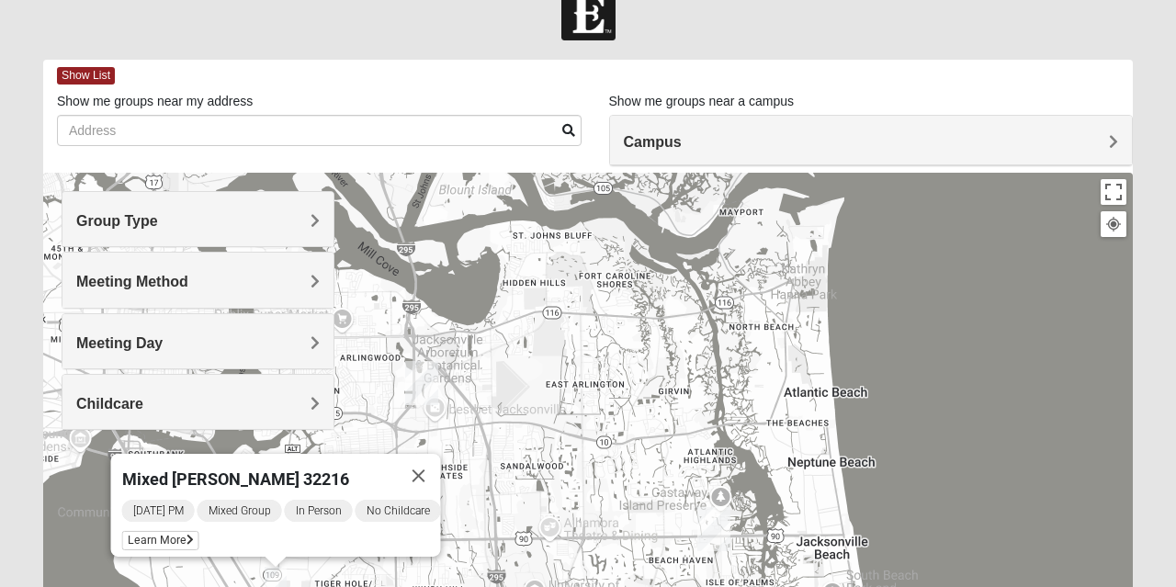
scroll to position [39, 0]
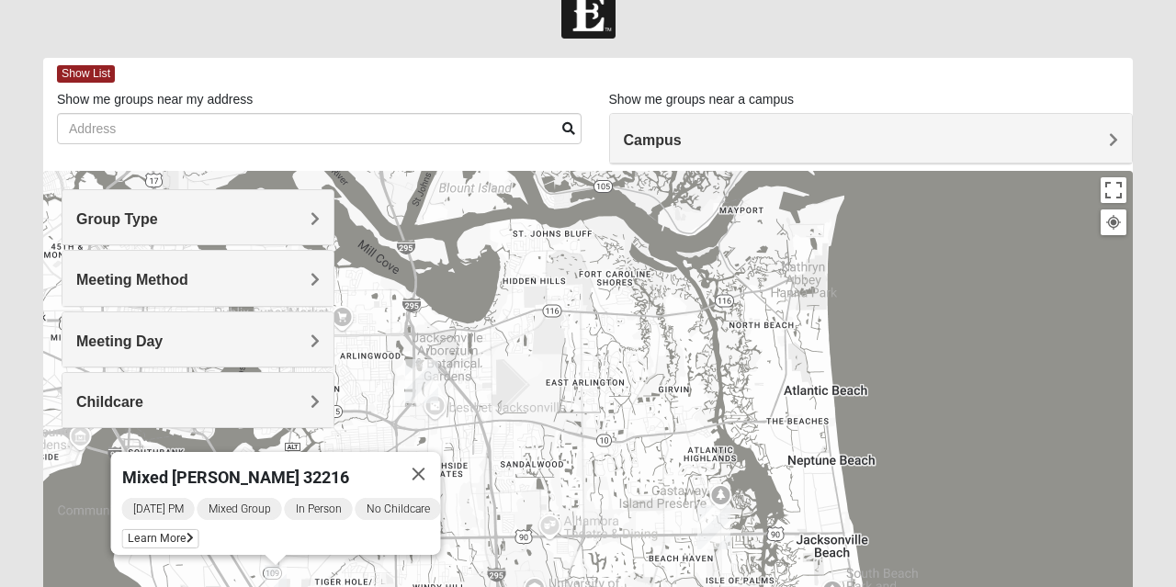
click at [430, 456] on button "Close" at bounding box center [419, 474] width 44 height 44
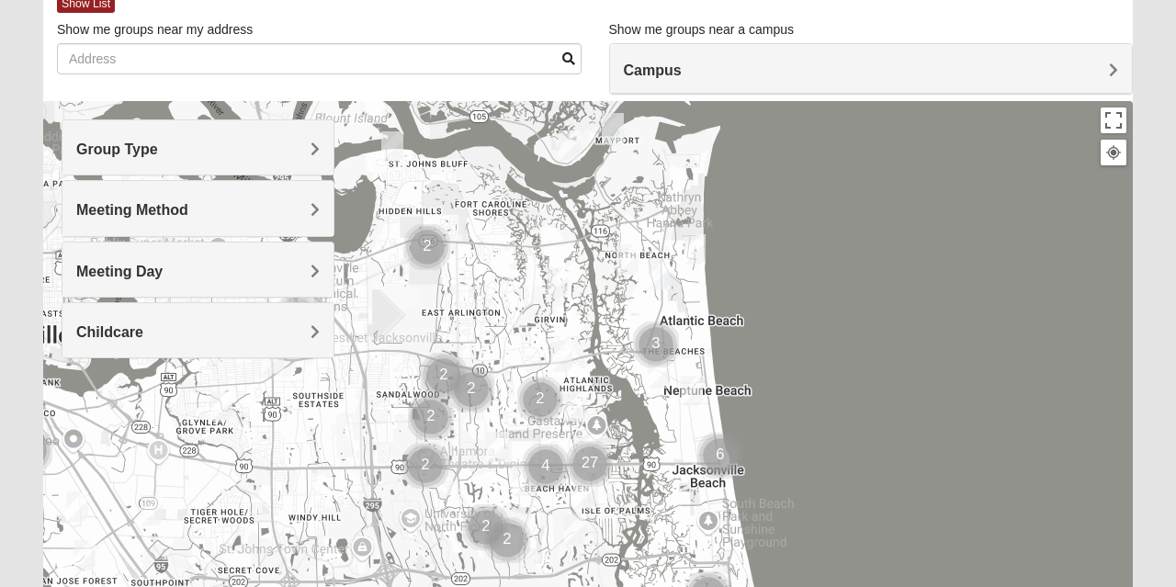
scroll to position [108, 0]
